Goal: Find specific page/section: Find specific page/section

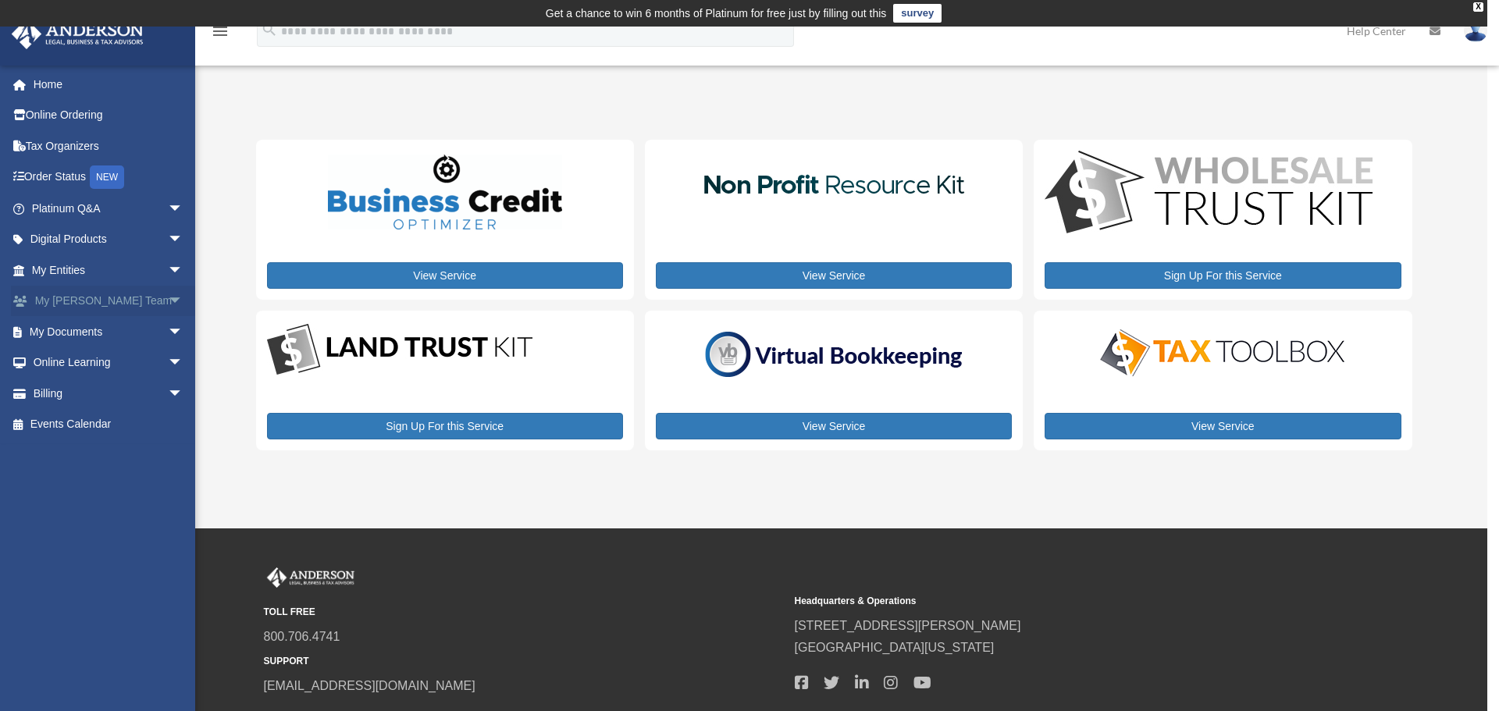
click at [168, 297] on span "arrow_drop_down" at bounding box center [183, 302] width 31 height 32
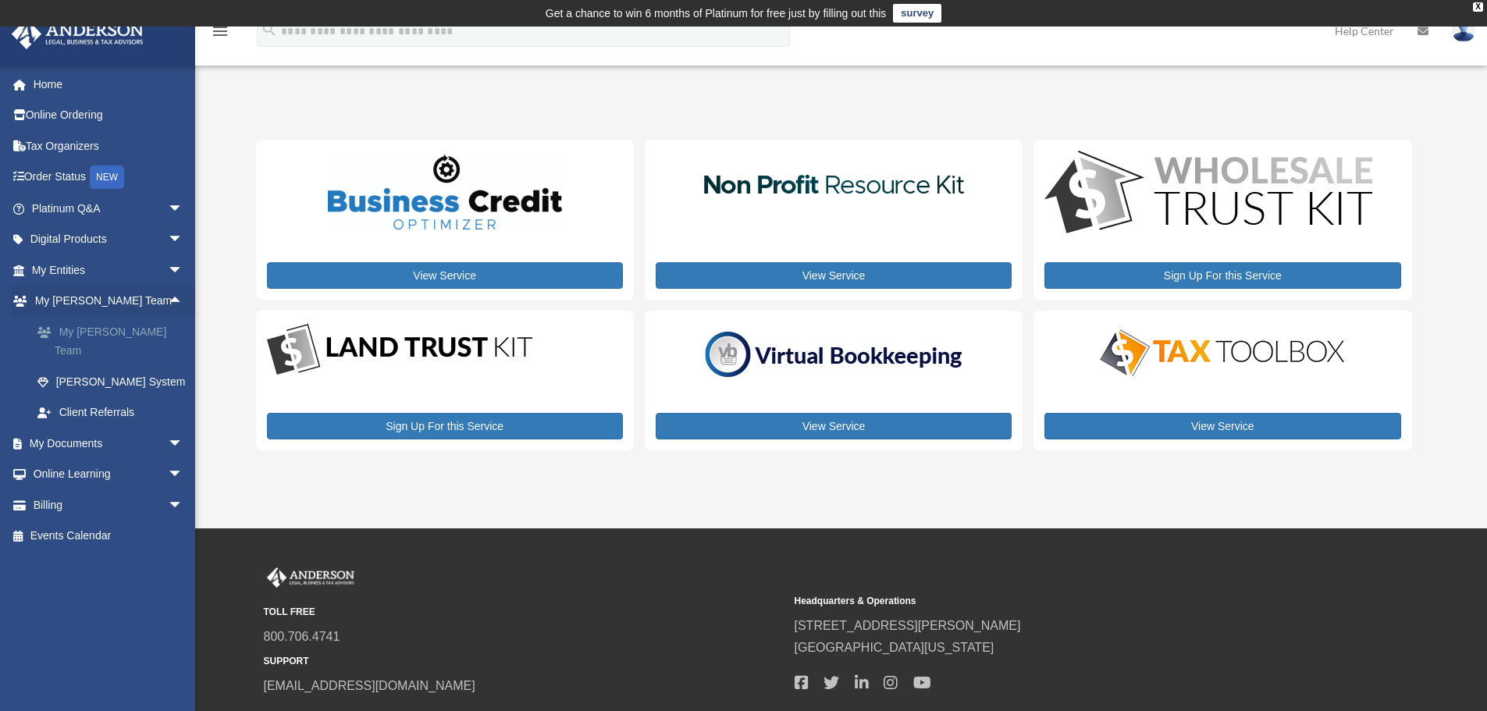
click at [135, 335] on link "My [PERSON_NAME] Team" at bounding box center [114, 341] width 185 height 50
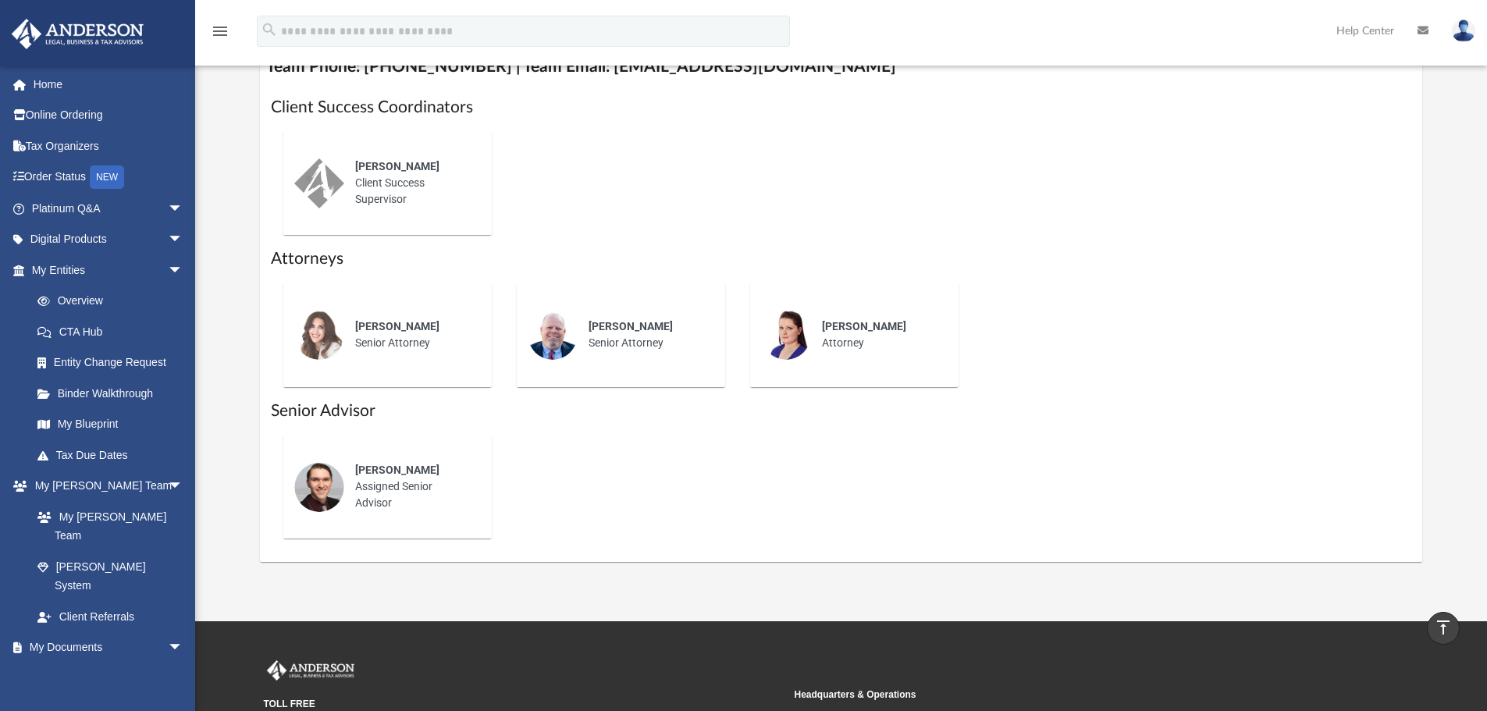
scroll to position [546, 0]
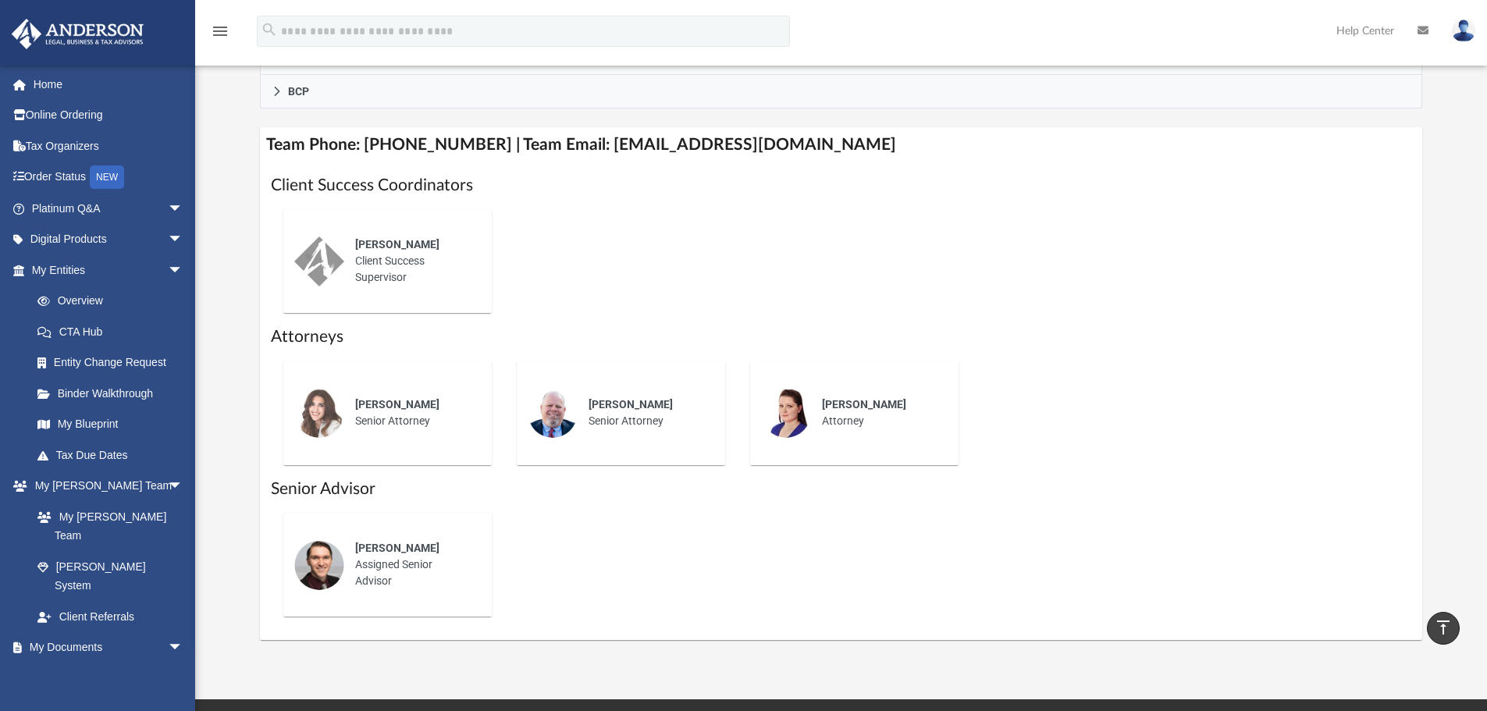
drag, startPoint x: 1224, startPoint y: 400, endPoint x: 1130, endPoint y: 398, distance: 94.5
click at [1224, 400] on div "Gwendy Wolfe Senior Attorney Ej Mccaffrey Senior Attorney Miranda Bilodeau Atto…" at bounding box center [841, 413] width 1141 height 129
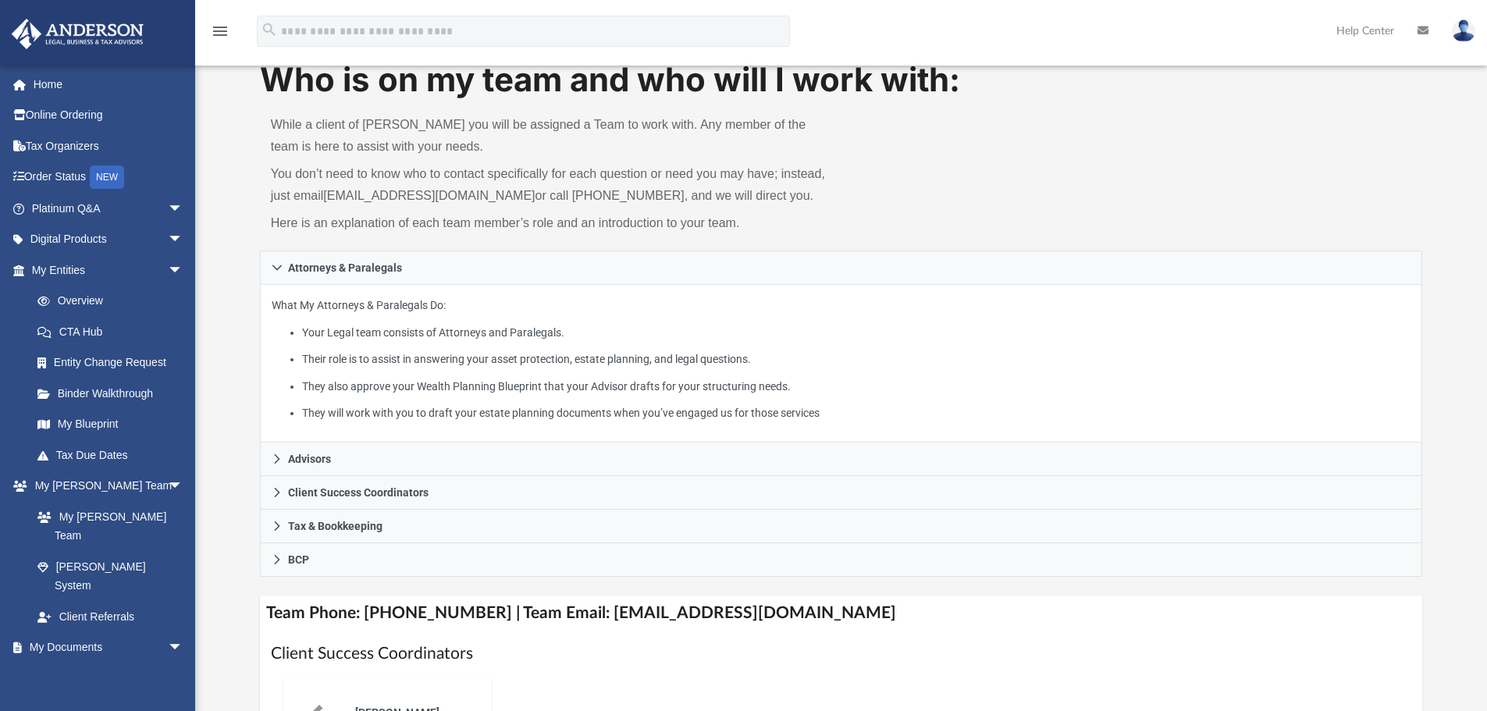
scroll to position [156, 0]
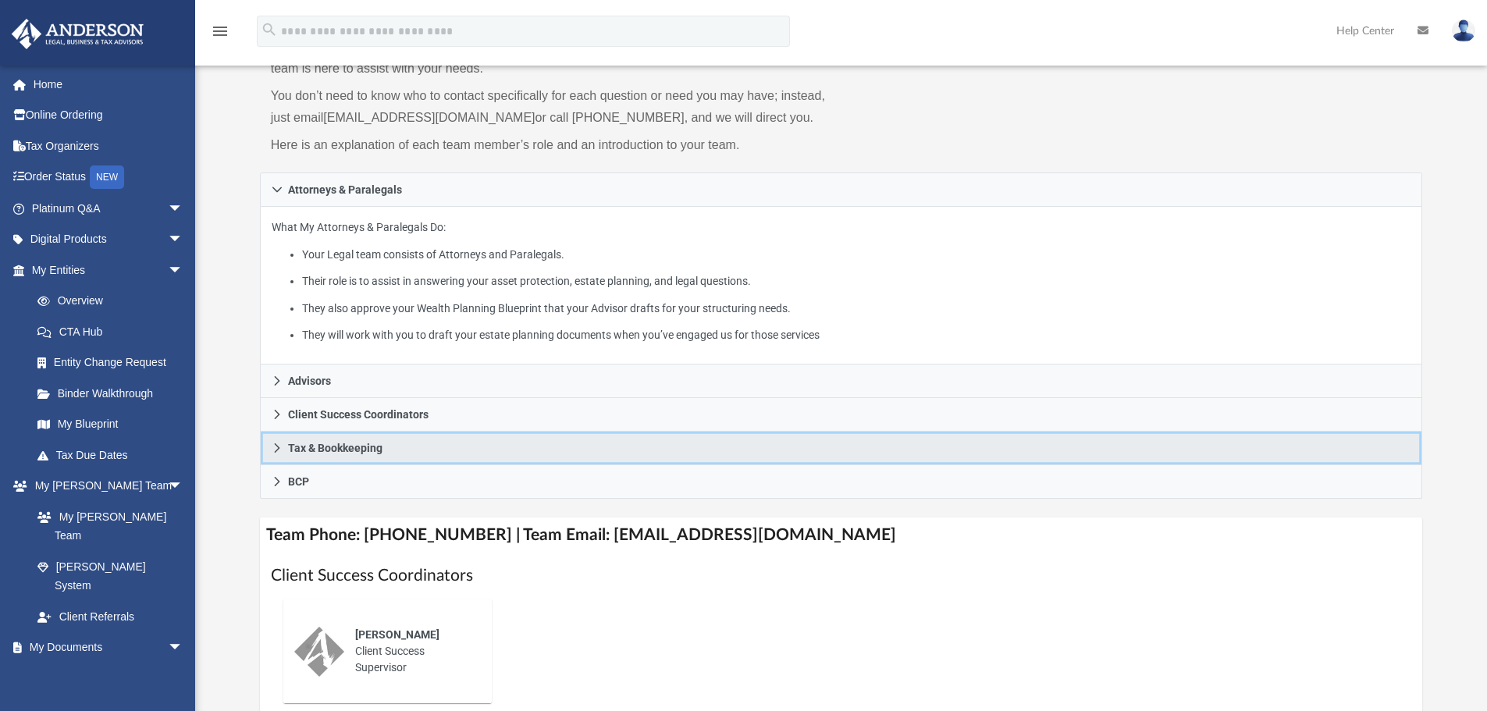
click at [356, 447] on span "Tax & Bookkeeping" at bounding box center [335, 448] width 94 height 11
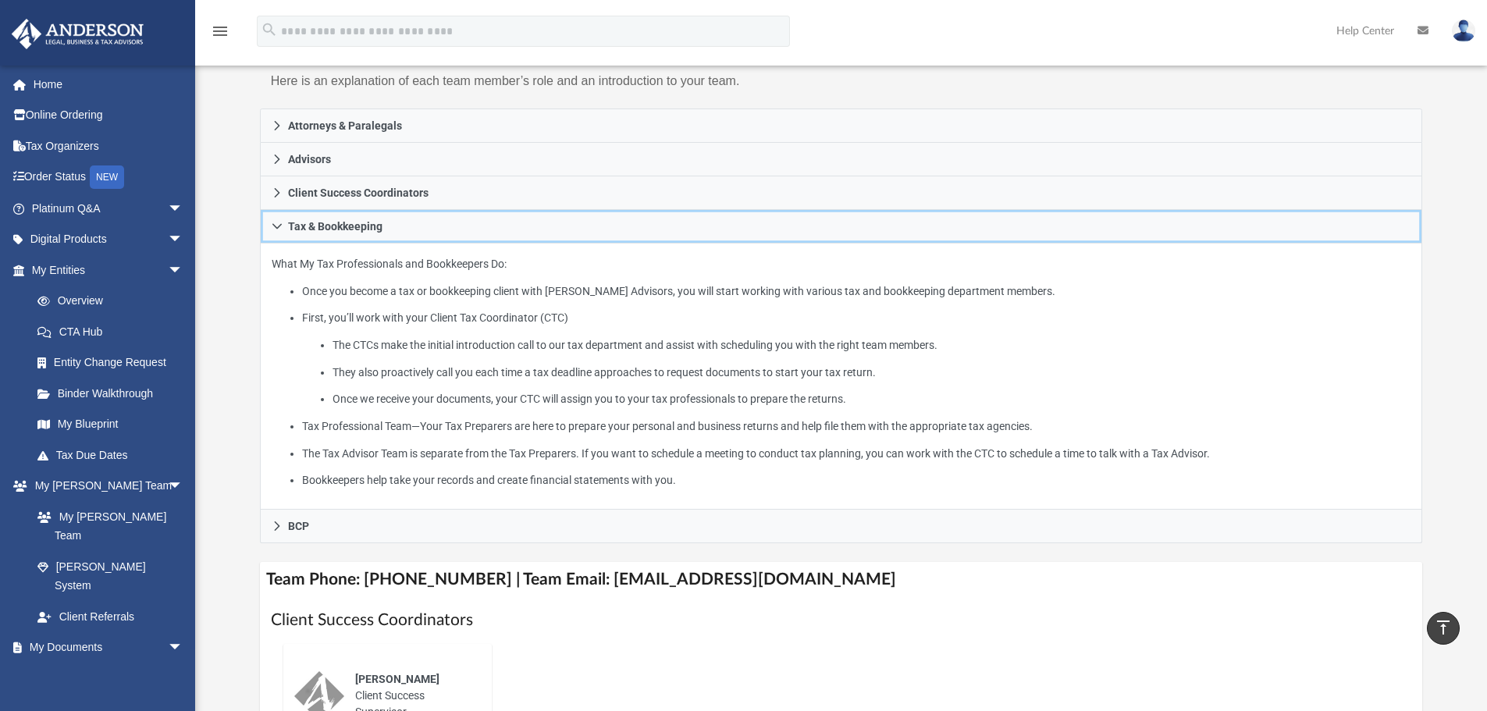
scroll to position [142, 0]
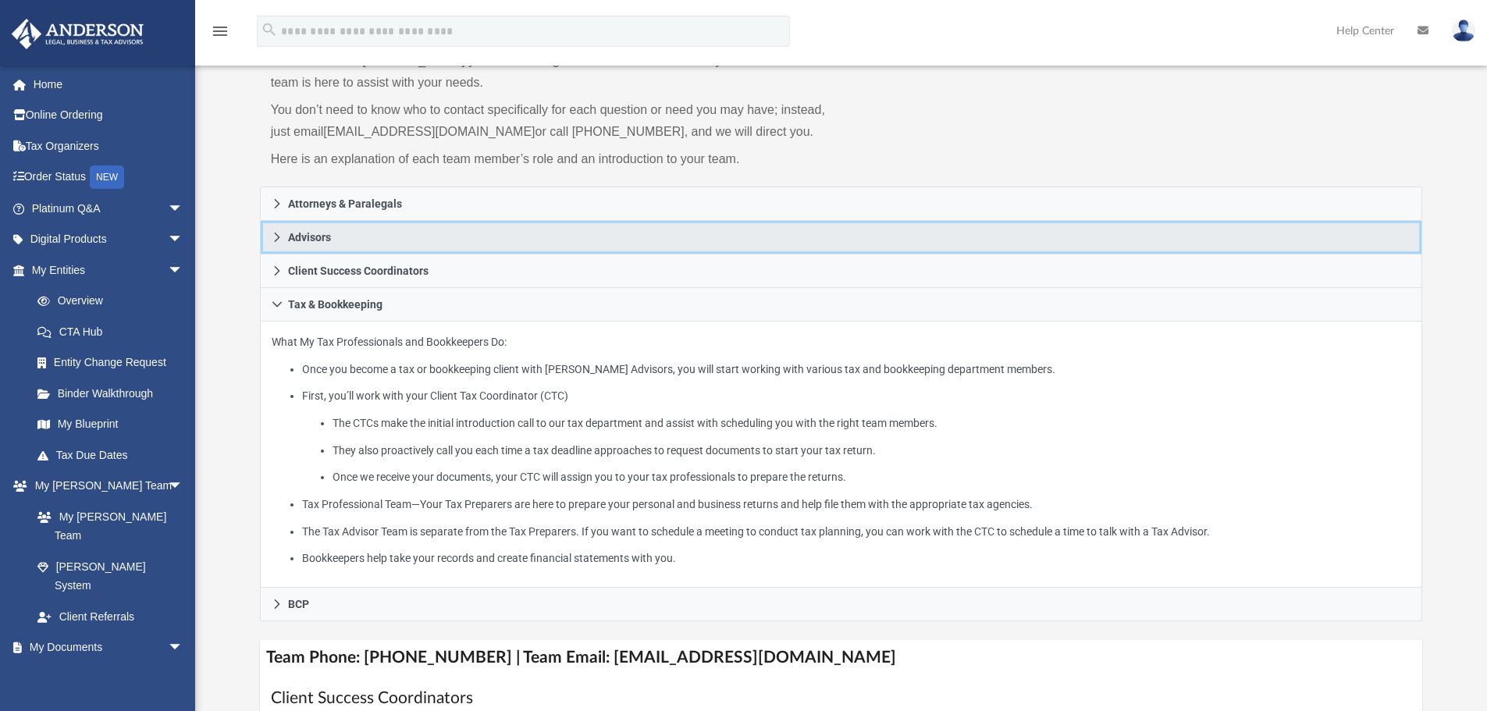
click at [309, 236] on span "Advisors" at bounding box center [309, 237] width 43 height 11
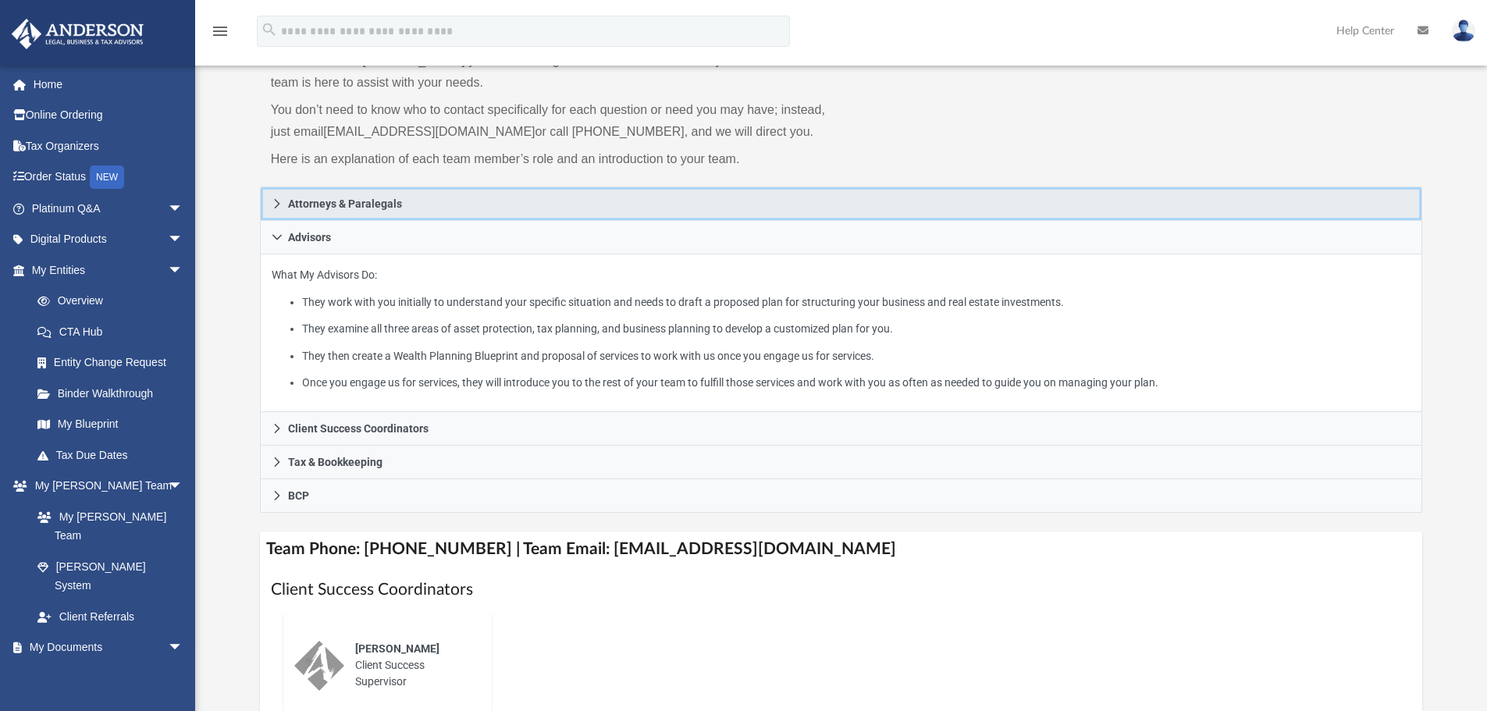
click at [382, 208] on span "Attorneys & Paralegals" at bounding box center [345, 203] width 114 height 11
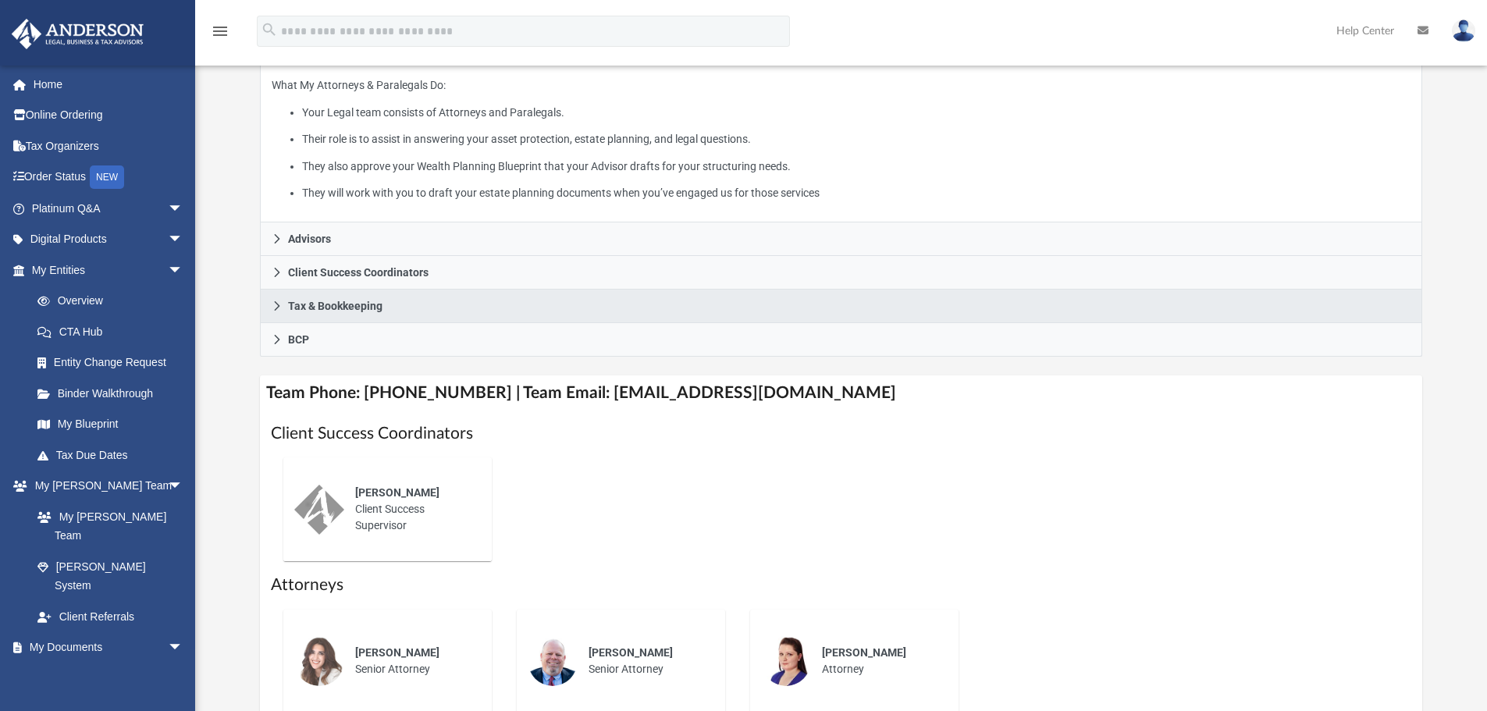
scroll to position [376, 0]
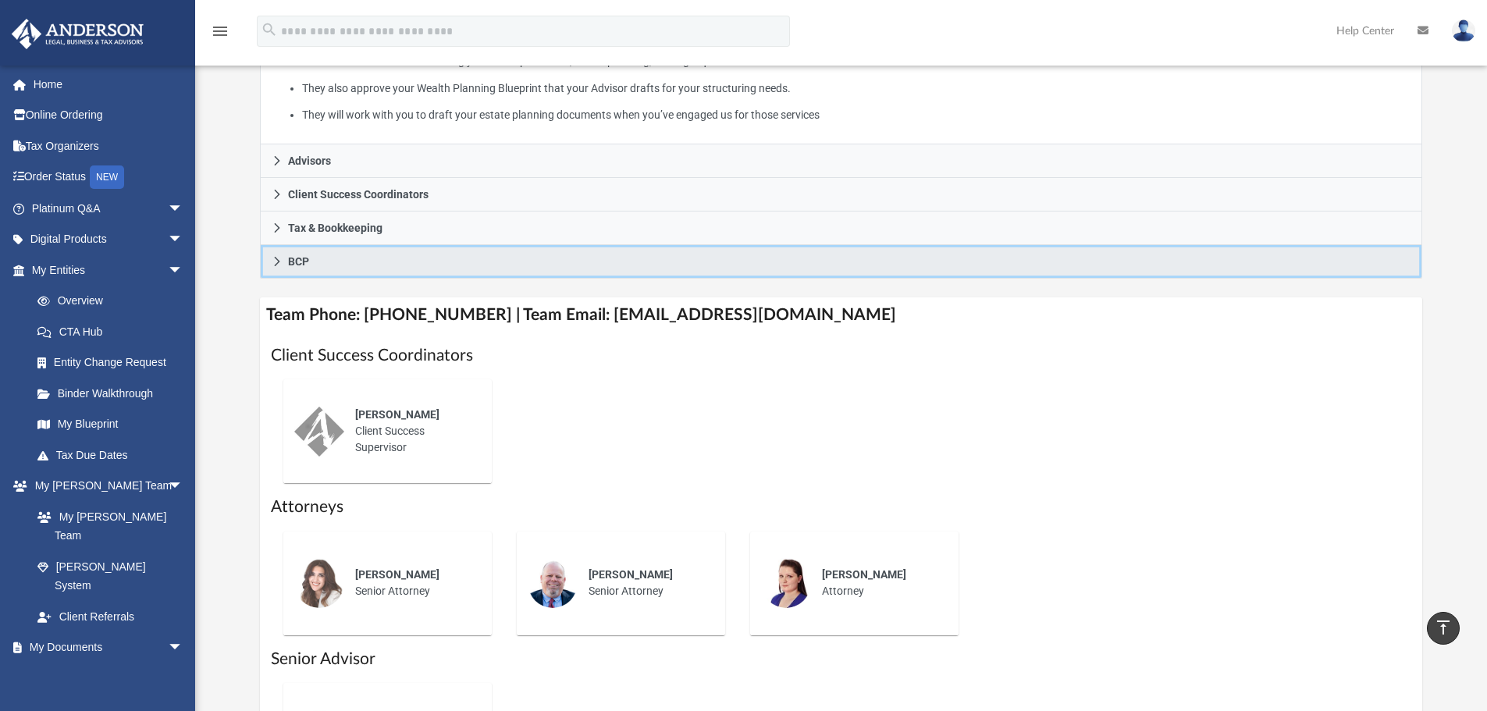
click at [302, 262] on span "BCP" at bounding box center [298, 261] width 21 height 11
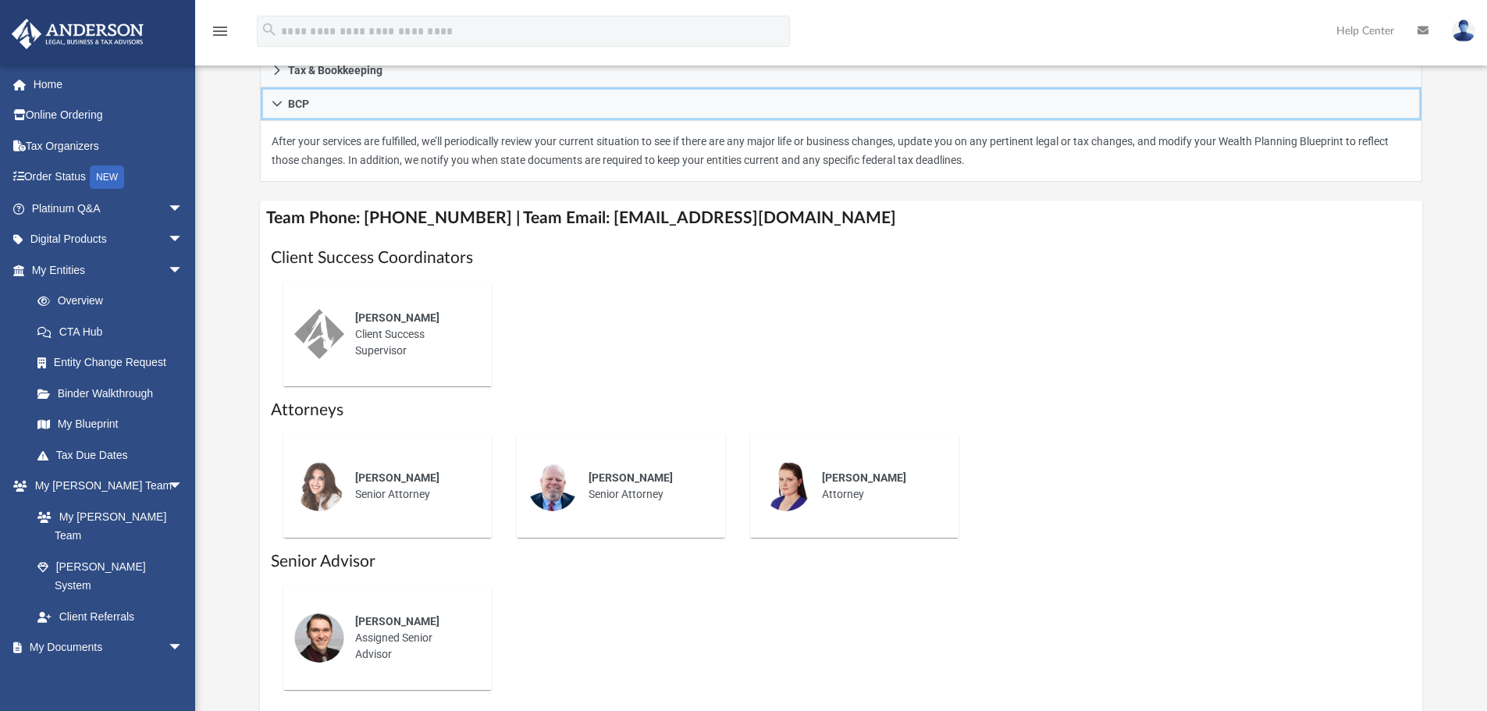
scroll to position [454, 0]
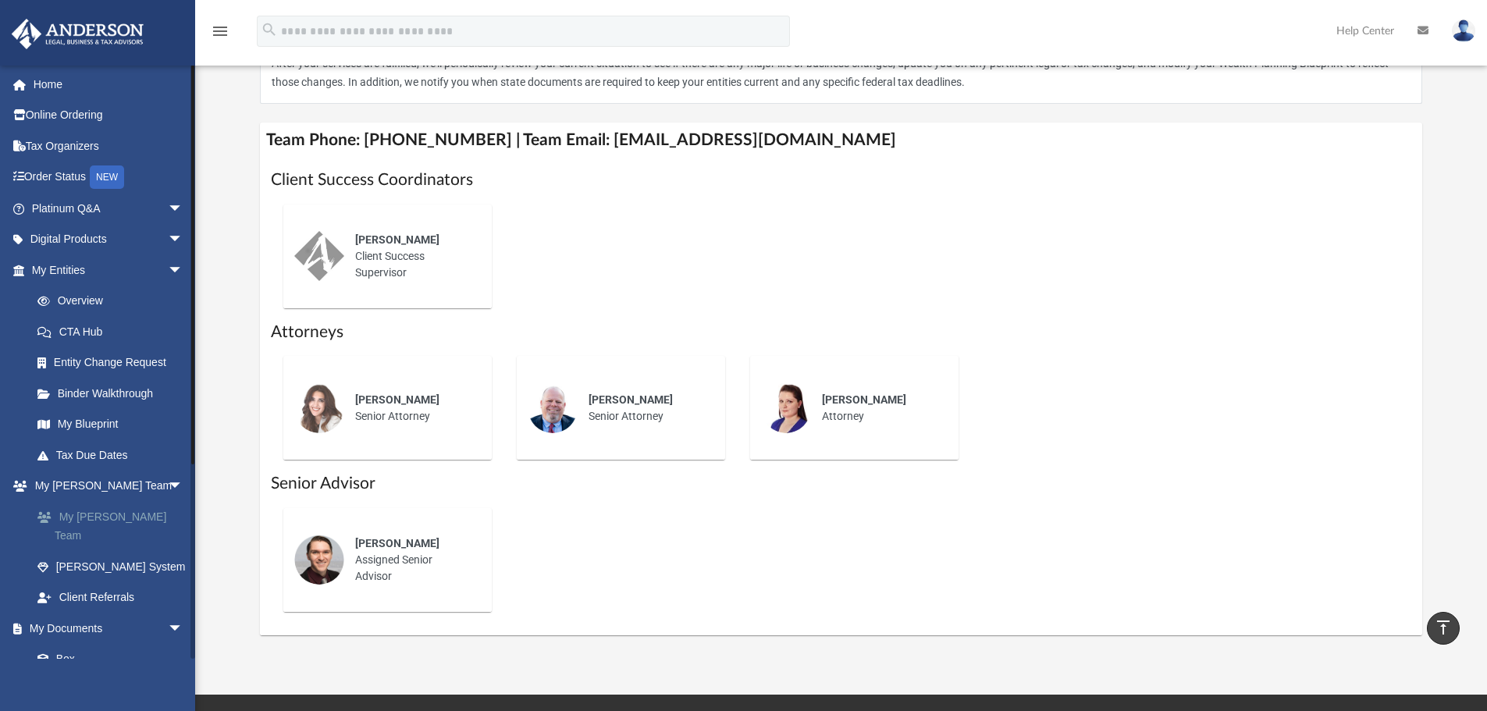
click at [114, 518] on link "My [PERSON_NAME] Team" at bounding box center [114, 526] width 185 height 50
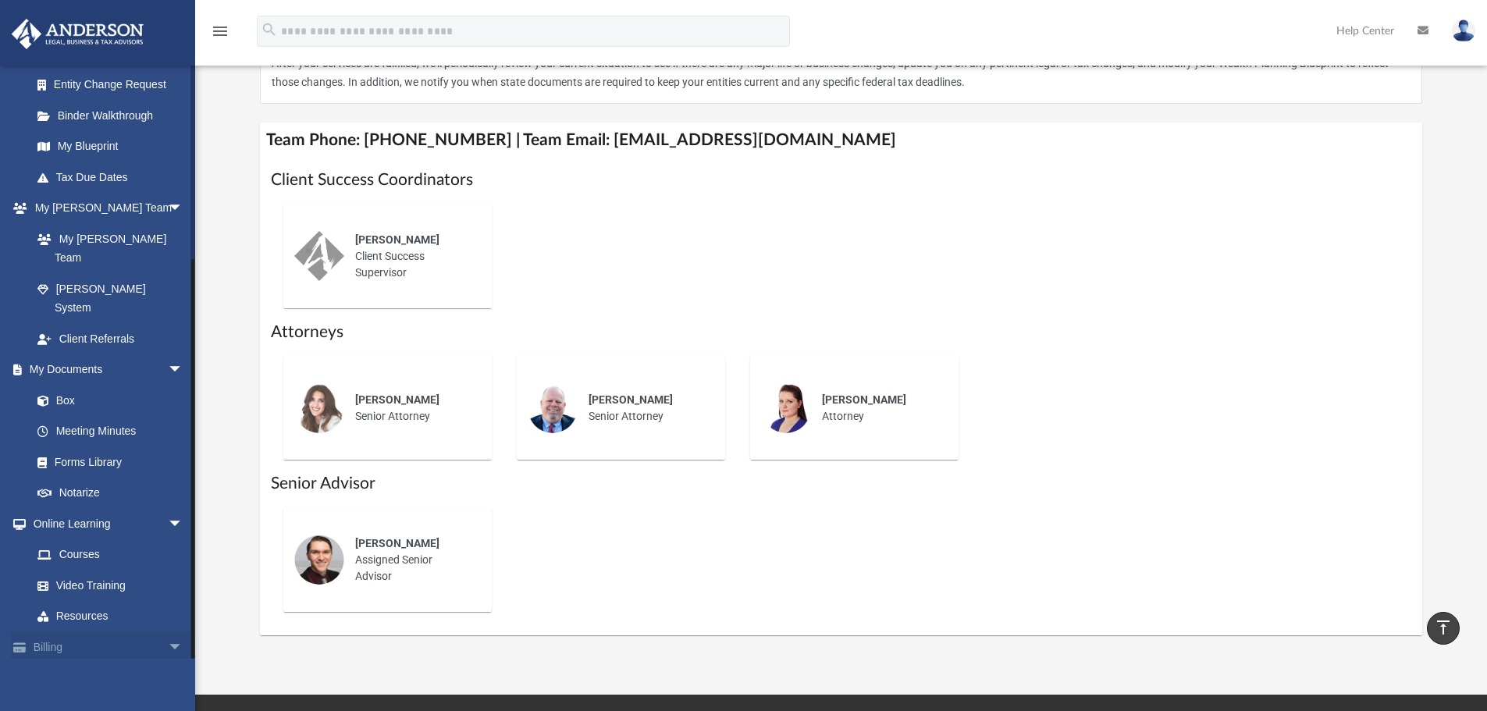
scroll to position [689, 0]
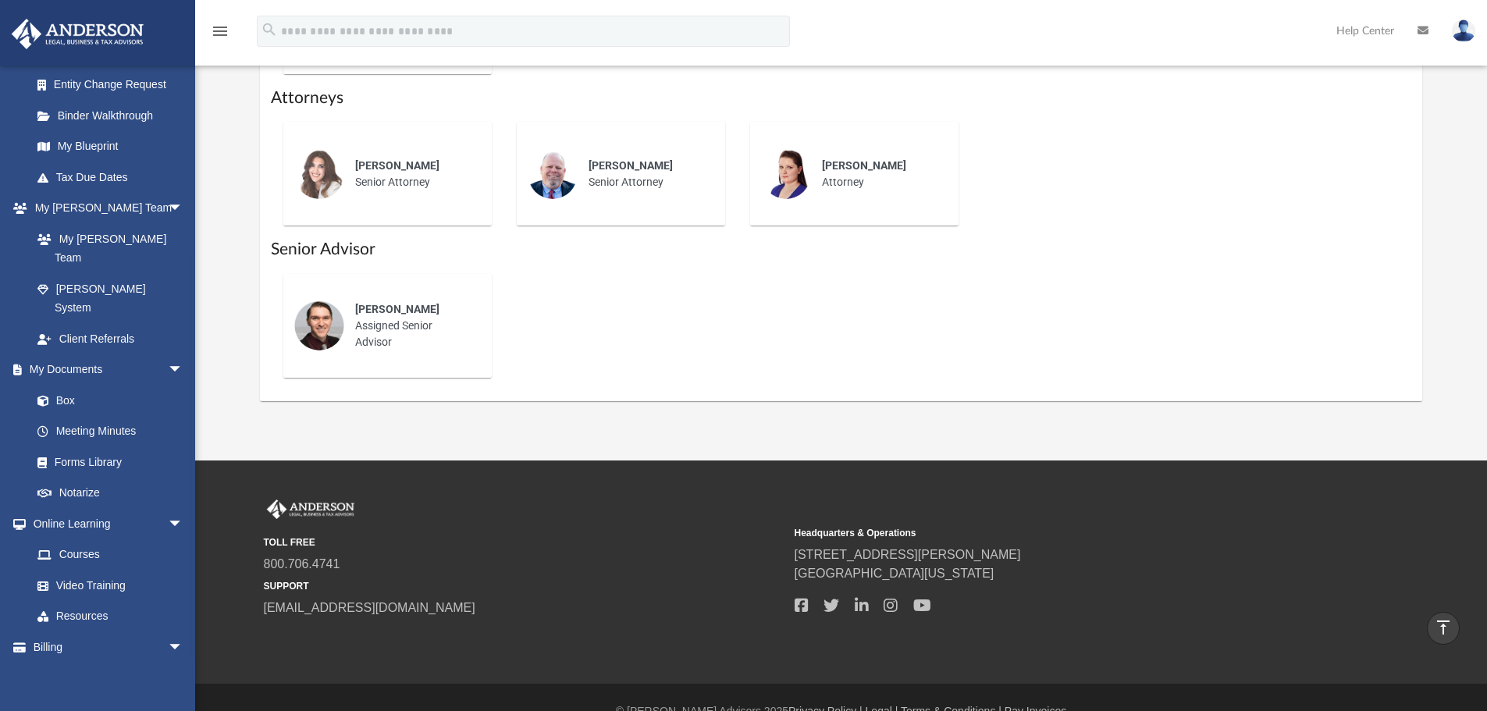
click at [1462, 30] on img at bounding box center [1463, 31] width 23 height 23
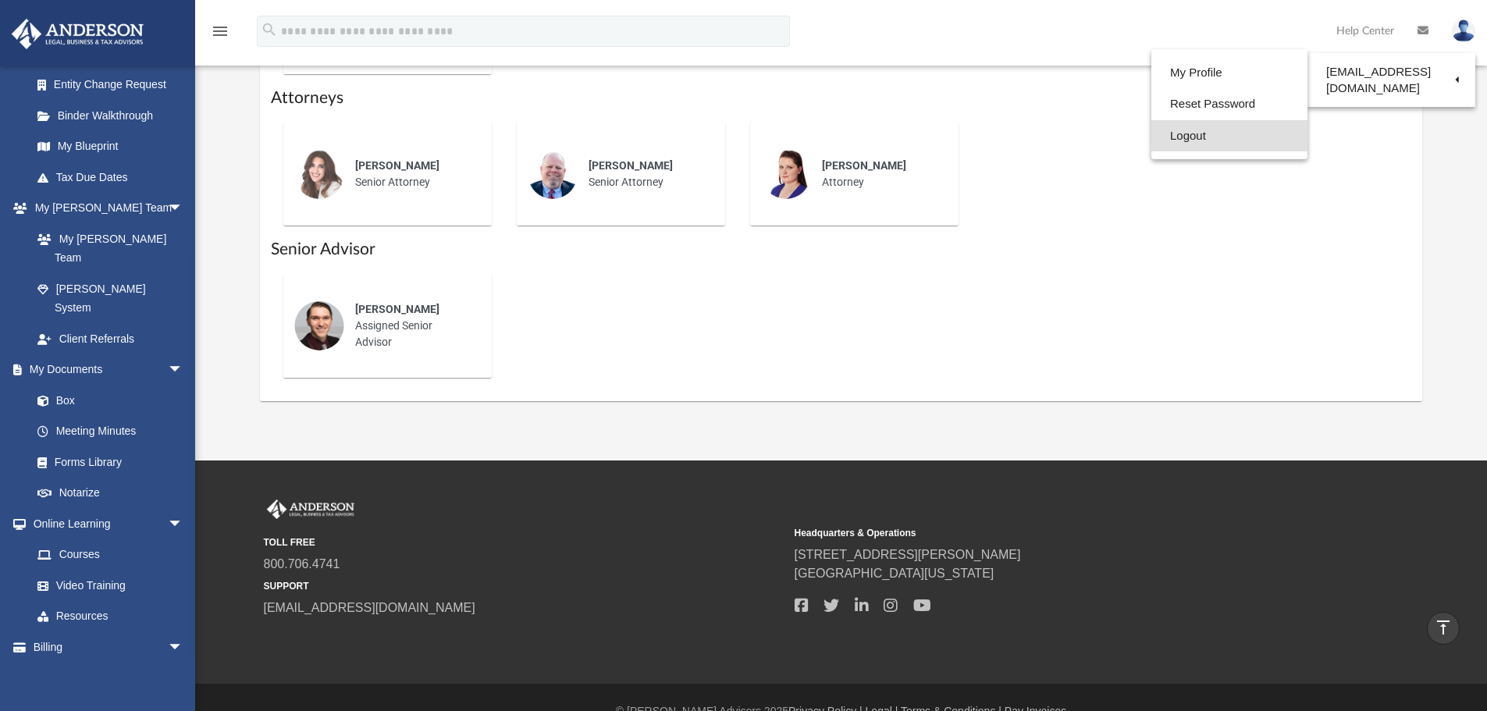
click at [1152, 140] on link "Logout" at bounding box center [1230, 136] width 156 height 32
